Goal: Task Accomplishment & Management: Use online tool/utility

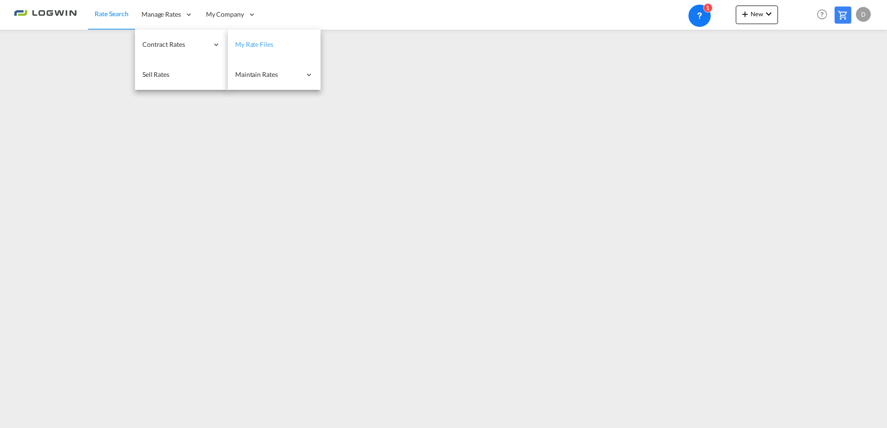
drag, startPoint x: 273, startPoint y: 44, endPoint x: 312, endPoint y: 55, distance: 40.8
click at [273, 44] on span "My Rate Files" at bounding box center [254, 44] width 38 height 8
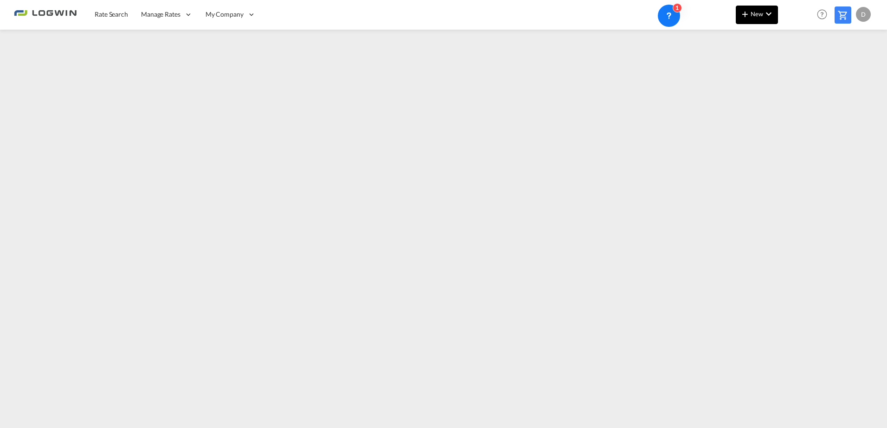
click at [746, 16] on md-icon "icon-plus 400-fg" at bounding box center [744, 13] width 11 height 11
click at [800, 70] on span "Ratesheet" at bounding box center [795, 69] width 10 height 19
click at [765, 13] on md-icon "icon-chevron-down" at bounding box center [768, 13] width 11 height 11
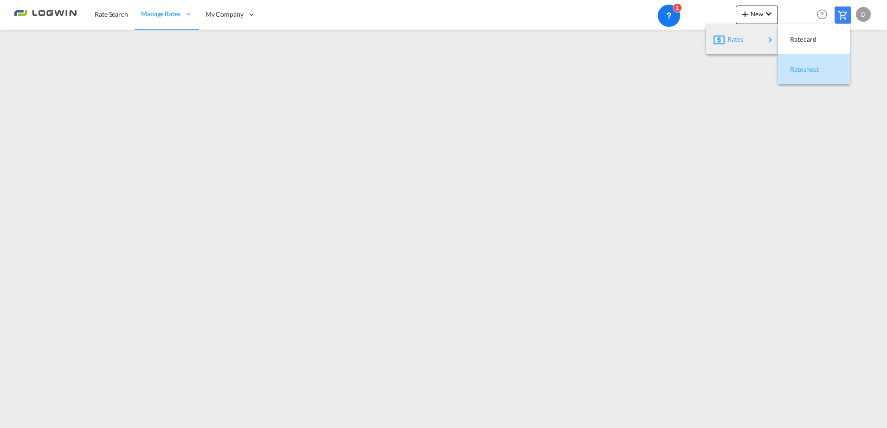
click at [798, 67] on span "Ratesheet" at bounding box center [795, 69] width 10 height 19
click at [733, 3] on div "Rate Search Manage Rates Contract Rates My Rate Files Maintain Rates Single Upd…" at bounding box center [443, 14] width 859 height 29
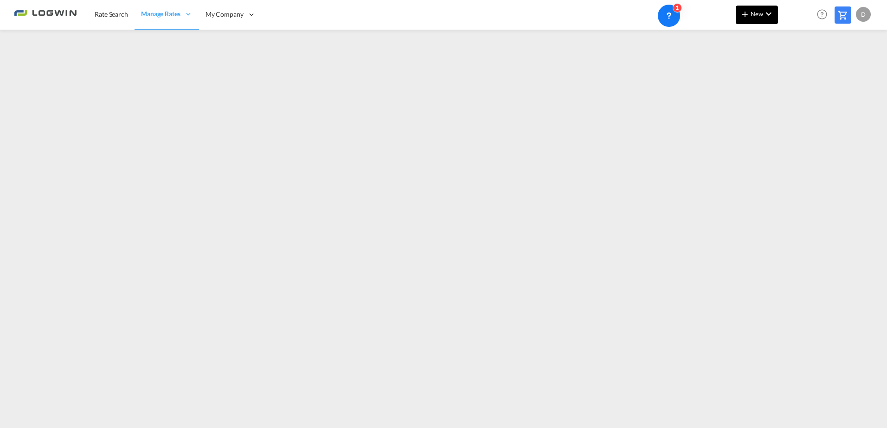
click at [740, 11] on button "New" at bounding box center [756, 15] width 42 height 19
click at [800, 65] on span "Ratesheet" at bounding box center [795, 69] width 10 height 19
click at [758, 19] on button "New" at bounding box center [756, 15] width 42 height 19
click at [793, 68] on span "Ratesheet" at bounding box center [795, 69] width 10 height 19
click at [759, 13] on span "New" at bounding box center [756, 13] width 35 height 7
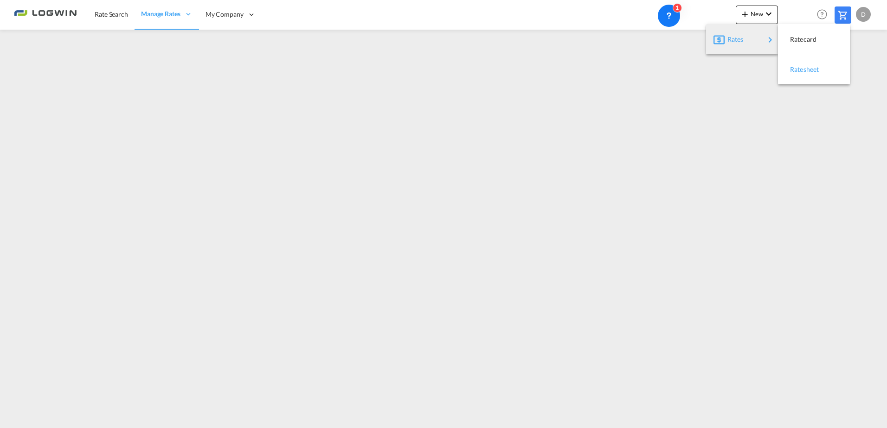
click at [805, 64] on div "Ratesheet" at bounding box center [807, 69] width 34 height 23
click at [749, 9] on md-icon "icon-plus 400-fg" at bounding box center [744, 13] width 11 height 11
click at [800, 66] on span "Ratesheet" at bounding box center [795, 69] width 10 height 19
click at [743, 16] on md-icon "icon-plus 400-fg" at bounding box center [744, 13] width 11 height 11
click at [808, 64] on div "Ratesheet" at bounding box center [807, 69] width 34 height 23
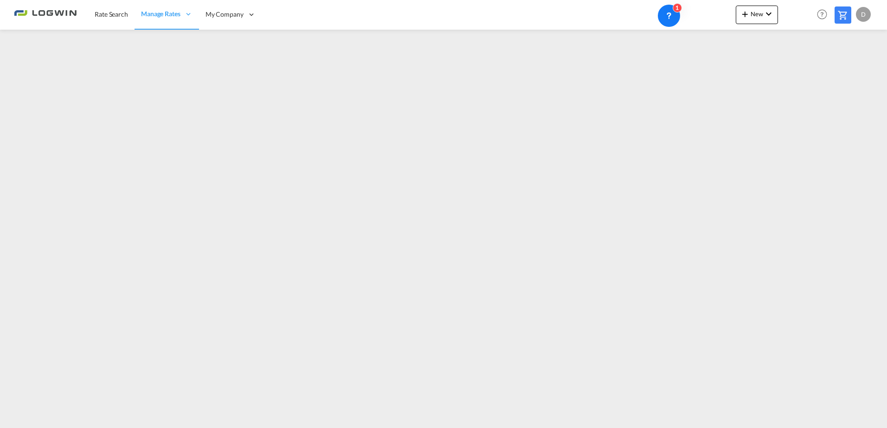
click at [751, 29] on div "Rate Search Manage Rates Contract Rates My Rate Files Maintain Rates Single Upd…" at bounding box center [443, 15] width 859 height 30
click at [761, 24] on button "New" at bounding box center [756, 15] width 42 height 19
click at [800, 71] on span "Ratesheet" at bounding box center [795, 69] width 10 height 19
click at [754, 13] on span "New" at bounding box center [756, 13] width 35 height 7
click at [799, 65] on span "Ratesheet" at bounding box center [795, 69] width 10 height 19
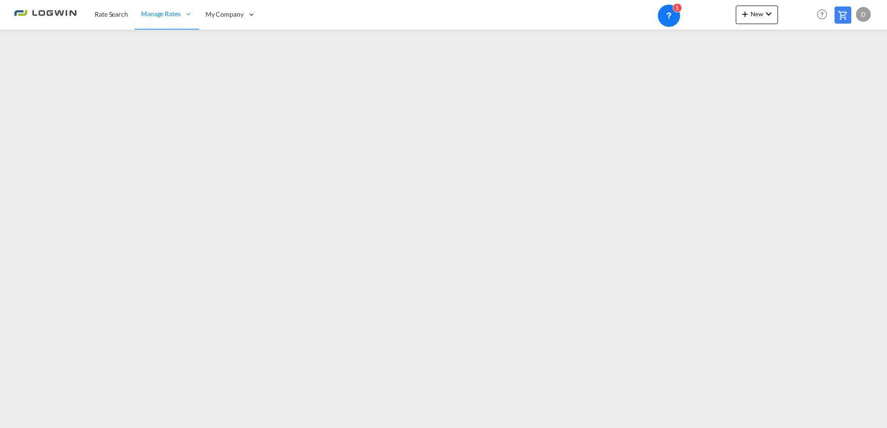
click at [753, 5] on div "New Help Resources Product Release D My Profile Logout" at bounding box center [803, 14] width 137 height 29
click at [756, 16] on span "New" at bounding box center [756, 13] width 35 height 7
click at [799, 69] on span "Ratesheet" at bounding box center [795, 69] width 10 height 19
click at [751, 19] on button "New" at bounding box center [756, 15] width 42 height 19
click at [790, 71] on span "Ratesheet" at bounding box center [795, 69] width 10 height 19
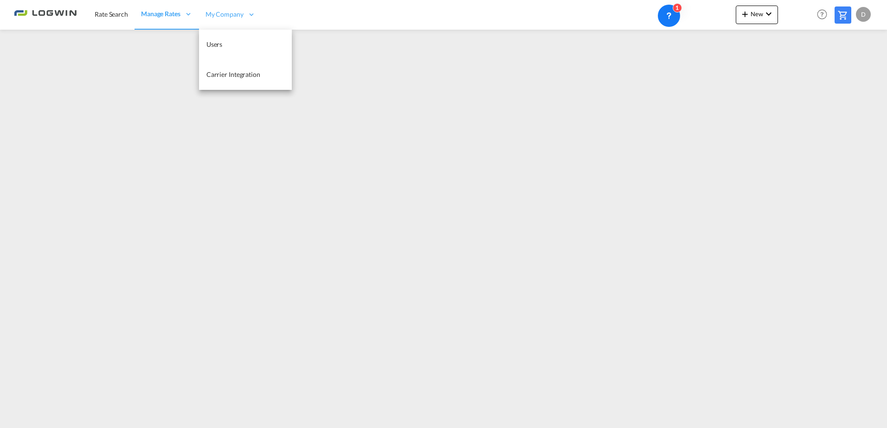
drag, startPoint x: 128, startPoint y: 13, endPoint x: 211, endPoint y: 0, distance: 84.4
click at [128, 13] on span "Rate Search" at bounding box center [111, 14] width 33 height 8
